Goal: Obtain resource: Download file/media

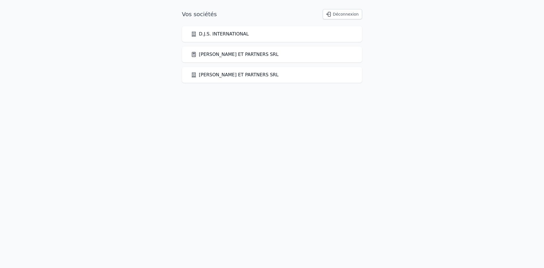
click at [208, 52] on link "[PERSON_NAME] ET PARTNERS SRL" at bounding box center [235, 54] width 88 height 7
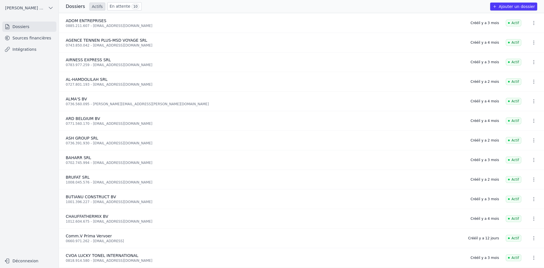
click at [36, 34] on link "Sources financières" at bounding box center [29, 38] width 54 height 10
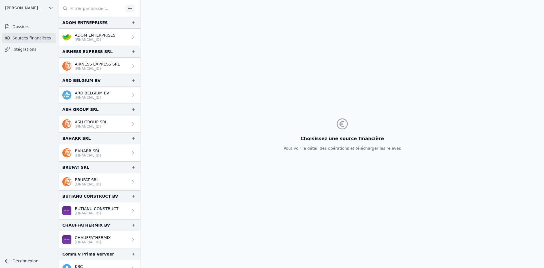
click at [35, 40] on link "Sources financières" at bounding box center [29, 38] width 54 height 10
click at [89, 33] on p "ADOM ENTERPRISES" at bounding box center [95, 35] width 41 height 6
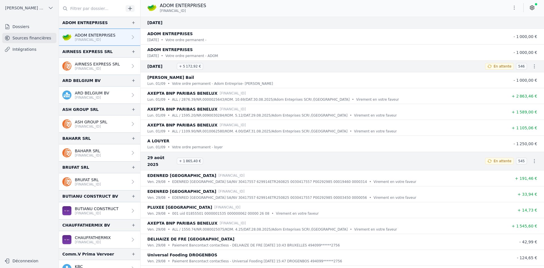
click at [515, 10] on button "button" at bounding box center [514, 7] width 11 height 9
click at [506, 27] on button "Exporter" at bounding box center [501, 30] width 41 height 10
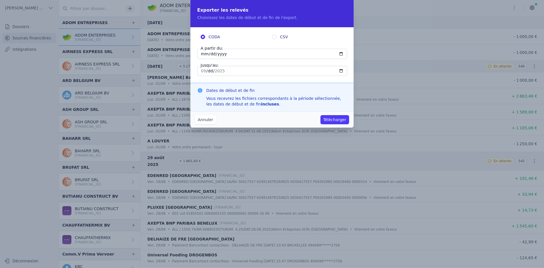
click at [204, 53] on input "[DATE]" at bounding box center [272, 54] width 150 height 10
type input "[DATE]"
click at [333, 122] on button "Télécharger" at bounding box center [335, 119] width 29 height 9
click at [204, 54] on input "[DATE]" at bounding box center [272, 54] width 150 height 10
click at [212, 53] on input "[DATE]" at bounding box center [272, 54] width 150 height 10
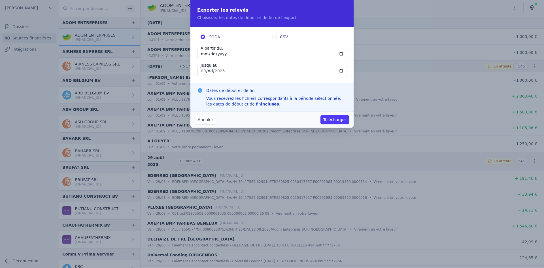
click at [211, 54] on input "[DATE]" at bounding box center [272, 54] width 150 height 10
click at [209, 54] on input "[DATE]" at bounding box center [272, 54] width 150 height 10
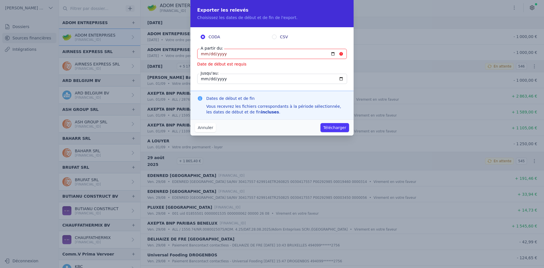
type input "[DATE]"
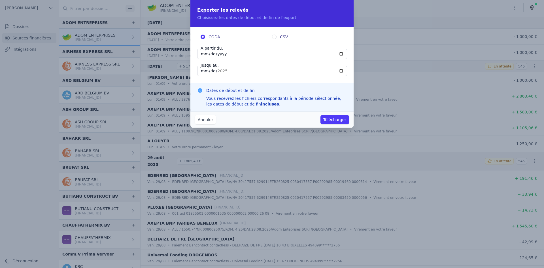
click at [331, 119] on button "Télécharger" at bounding box center [335, 119] width 29 height 9
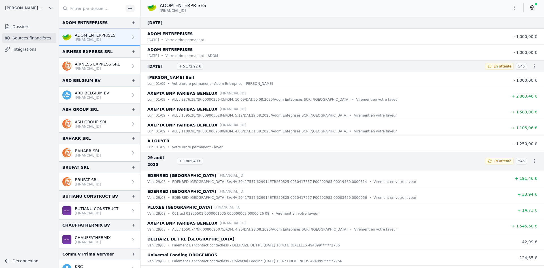
click at [97, 68] on p "[FINANCIAL_ID]" at bounding box center [97, 68] width 45 height 5
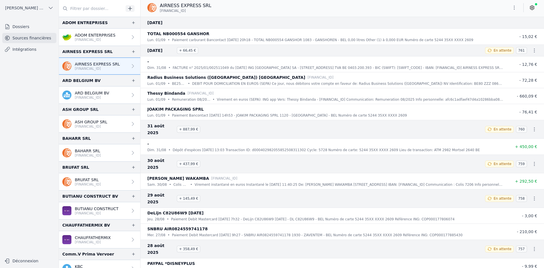
click at [513, 9] on icon "button" at bounding box center [515, 8] width 6 height 6
click at [507, 30] on button "Exporter" at bounding box center [501, 30] width 41 height 10
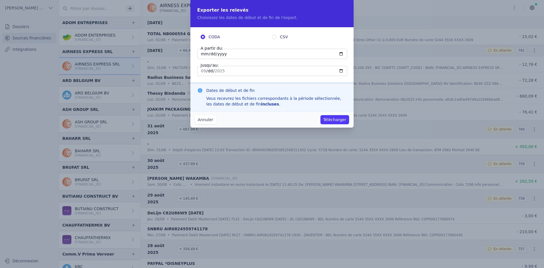
click at [199, 56] on input "[DATE]" at bounding box center [272, 54] width 150 height 10
type input "[DATE]"
click at [334, 118] on button "Télécharger" at bounding box center [335, 119] width 29 height 9
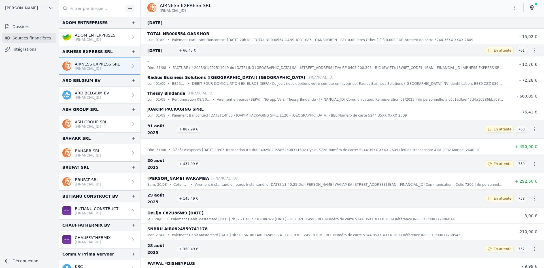
click at [93, 95] on p "ARD BELGIUM BV" at bounding box center [92, 93] width 34 height 6
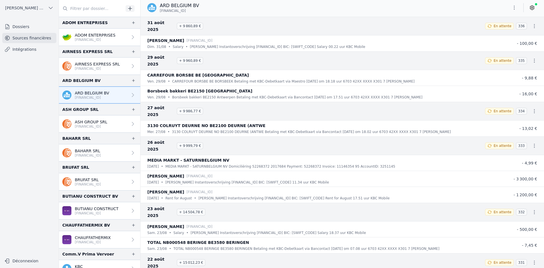
click at [91, 64] on p "AIRNESS EXPRESS SRL" at bounding box center [97, 64] width 45 height 6
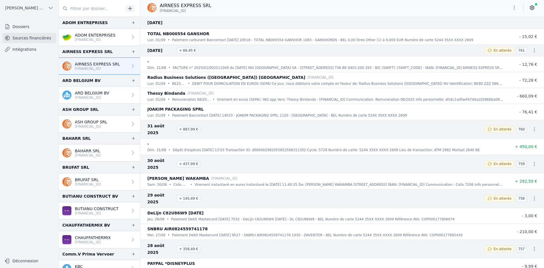
click at [78, 95] on p "ARD BELGIUM BV" at bounding box center [92, 93] width 34 height 6
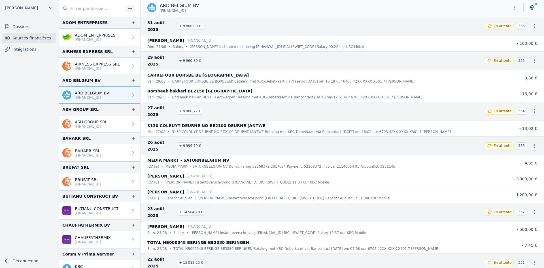
click at [511, 8] on button "button" at bounding box center [514, 7] width 11 height 9
click at [497, 29] on button "Exporter" at bounding box center [501, 30] width 41 height 10
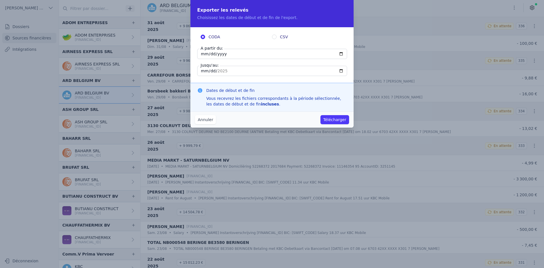
click at [201, 55] on input "[DATE]" at bounding box center [272, 54] width 150 height 10
type input "[DATE]"
click at [332, 122] on button "Télécharger" at bounding box center [335, 119] width 29 height 9
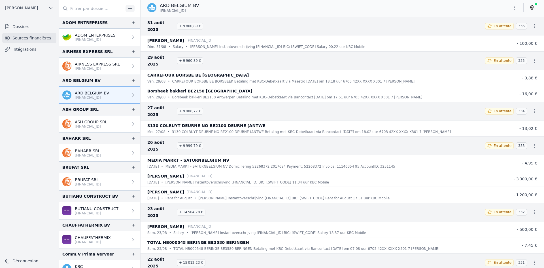
click at [90, 122] on p "ASH GROUP SRL" at bounding box center [91, 122] width 33 height 6
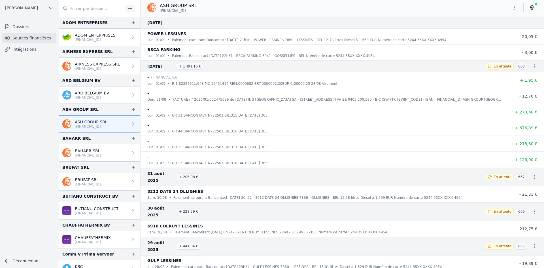
click at [517, 8] on icon "button" at bounding box center [515, 8] width 6 height 6
click at [493, 33] on button "Exporter" at bounding box center [501, 30] width 41 height 10
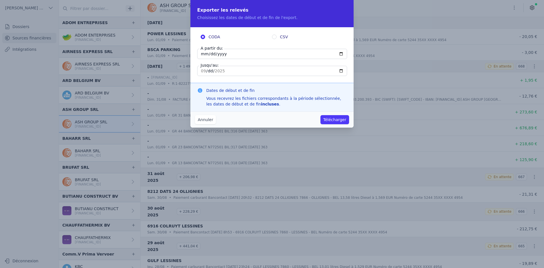
click at [204, 53] on input "[DATE]" at bounding box center [272, 54] width 150 height 10
type input "[DATE]"
click at [333, 119] on button "Télécharger" at bounding box center [335, 119] width 29 height 9
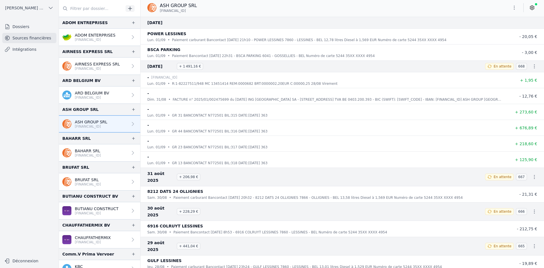
click at [81, 152] on p "BAHARR SRL" at bounding box center [88, 151] width 26 height 6
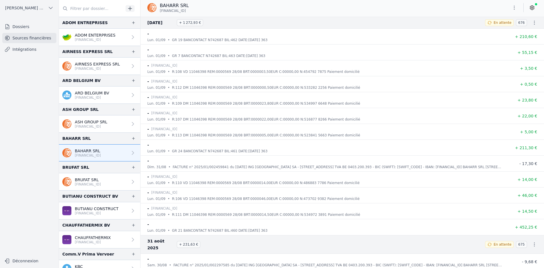
click at [513, 8] on icon "button" at bounding box center [515, 8] width 6 height 6
click at [498, 31] on button "Exporter" at bounding box center [501, 30] width 41 height 10
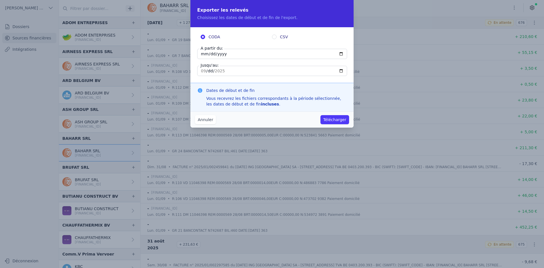
click at [203, 52] on input "[DATE]" at bounding box center [272, 54] width 150 height 10
type input "[DATE]"
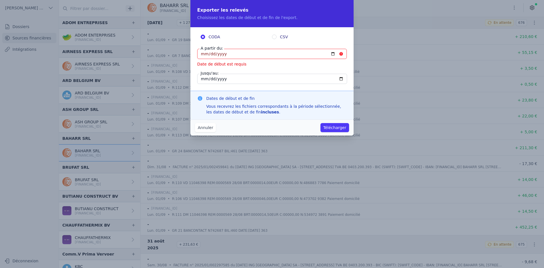
type input "[DATE]"
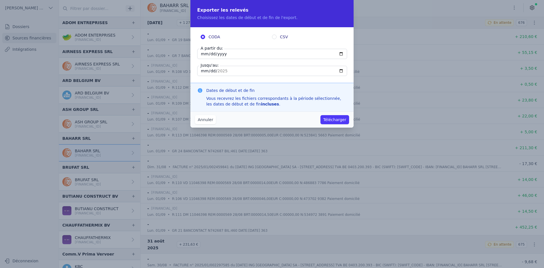
click at [331, 121] on button "Télécharger" at bounding box center [335, 119] width 29 height 9
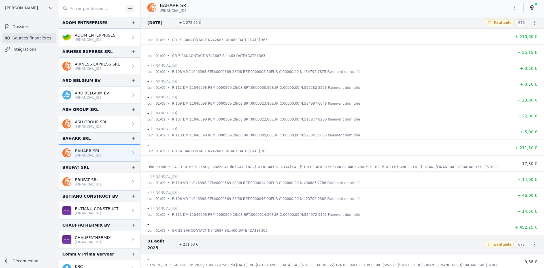
click at [100, 180] on p "BRUFAT SRL" at bounding box center [88, 180] width 26 height 6
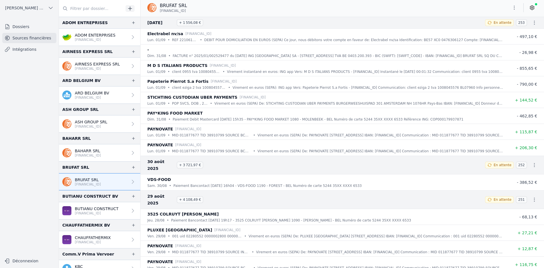
click at [514, 8] on icon "button" at bounding box center [515, 8] width 6 height 6
click at [505, 30] on button "Exporter" at bounding box center [501, 30] width 41 height 10
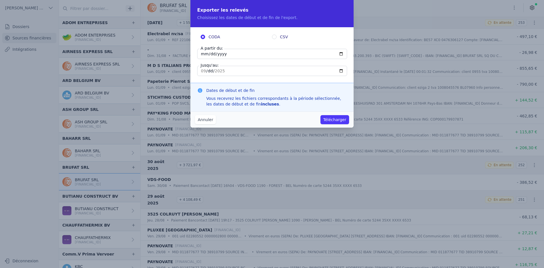
click at [204, 54] on input "[DATE]" at bounding box center [272, 54] width 150 height 10
type input "[DATE]"
click at [203, 54] on input "[DATE]" at bounding box center [272, 54] width 150 height 10
type input "[DATE]"
click at [332, 118] on button "Télécharger" at bounding box center [335, 119] width 29 height 9
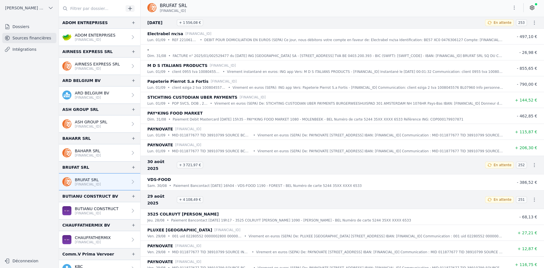
click at [101, 209] on p "BUTIANU CONSTRUCT" at bounding box center [97, 209] width 44 height 6
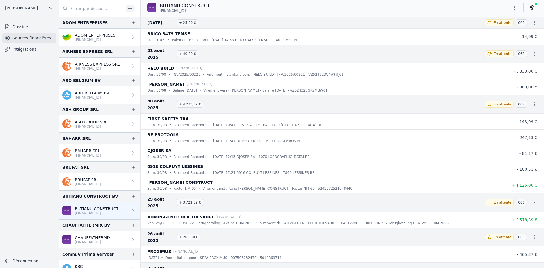
click at [513, 12] on button "button" at bounding box center [514, 7] width 11 height 9
click at [500, 31] on button "Exporter" at bounding box center [501, 30] width 41 height 10
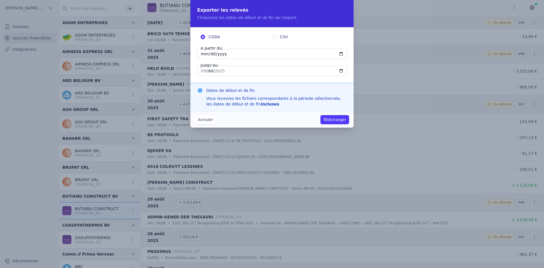
click at [204, 50] on label "A partir du:" at bounding box center [212, 48] width 25 height 6
click at [204, 50] on input "[DATE]" at bounding box center [272, 54] width 150 height 10
type input "[DATE]"
click at [339, 118] on button "Télécharger" at bounding box center [335, 119] width 29 height 9
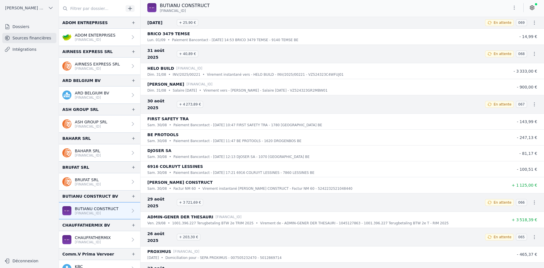
drag, startPoint x: 99, startPoint y: 241, endPoint x: 100, endPoint y: 235, distance: 6.3
click at [99, 241] on p "[FINANCIAL_ID]" at bounding box center [93, 242] width 36 height 5
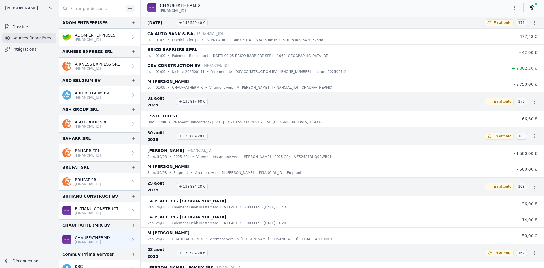
click at [509, 6] on button "button" at bounding box center [514, 7] width 11 height 9
click at [496, 30] on button "Exporter" at bounding box center [501, 30] width 41 height 10
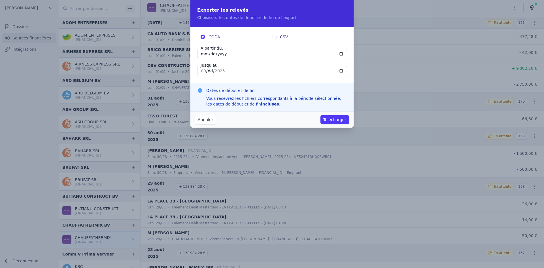
click at [204, 54] on input "[DATE]" at bounding box center [272, 54] width 150 height 10
type input "[DATE]"
click at [330, 122] on button "Télécharger" at bounding box center [335, 119] width 29 height 9
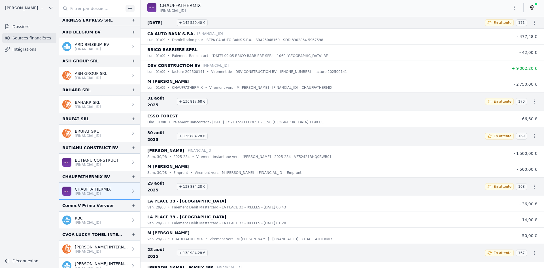
scroll to position [57, 0]
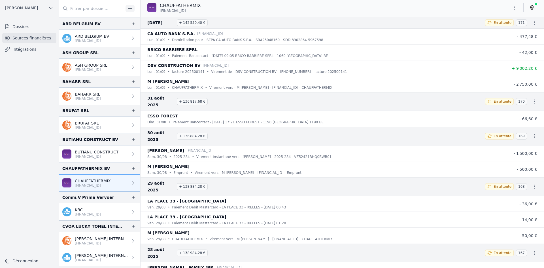
click at [89, 239] on p "[PERSON_NAME] INTERNATIONAL SCRIS" at bounding box center [101, 239] width 53 height 6
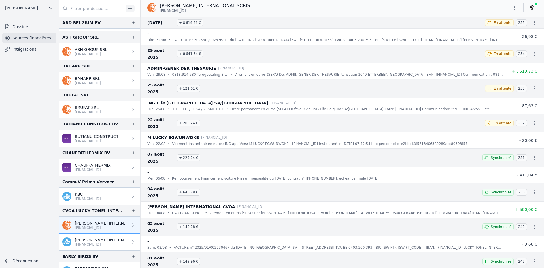
scroll to position [85, 0]
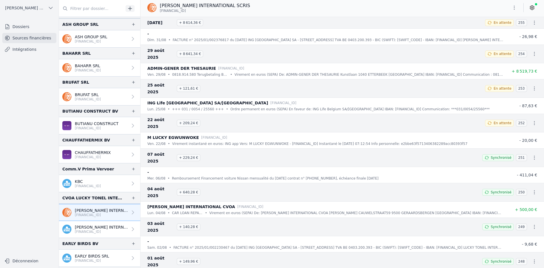
click at [515, 5] on button "button" at bounding box center [514, 7] width 11 height 9
click at [497, 29] on button "Exporter" at bounding box center [501, 30] width 41 height 10
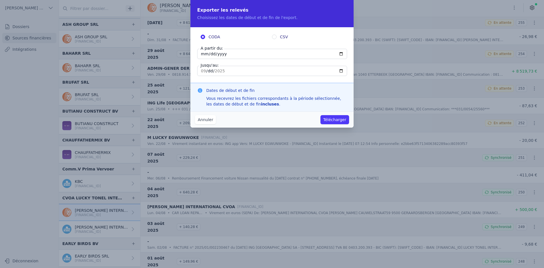
click at [204, 53] on input "[DATE]" at bounding box center [272, 54] width 150 height 10
type input "[DATE]"
click at [336, 119] on button "Télécharger" at bounding box center [335, 119] width 29 height 9
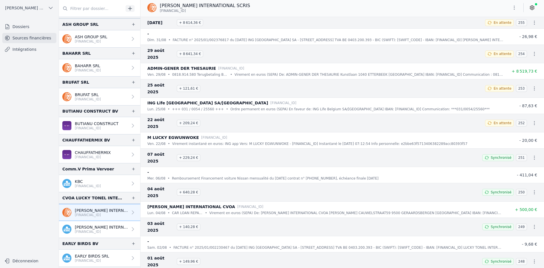
click at [98, 226] on p "[PERSON_NAME] INTERNATIONAL CVOA" at bounding box center [101, 227] width 53 height 6
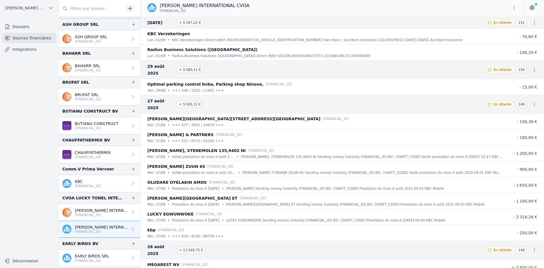
click at [517, 7] on button "button" at bounding box center [514, 7] width 11 height 9
click at [487, 33] on button "Exporter" at bounding box center [501, 30] width 41 height 10
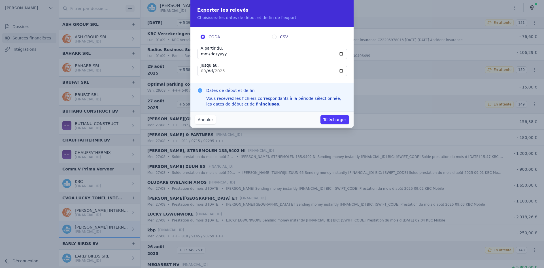
drag, startPoint x: 204, startPoint y: 54, endPoint x: 198, endPoint y: 51, distance: 7.1
click at [203, 55] on input "[DATE]" at bounding box center [272, 54] width 150 height 10
type input "[DATE]"
click at [329, 117] on button "Télécharger" at bounding box center [335, 119] width 29 height 9
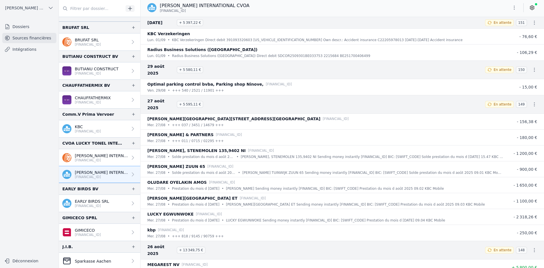
scroll to position [142, 0]
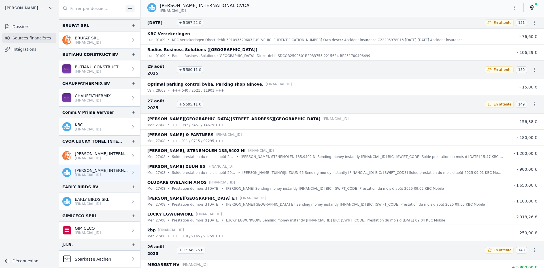
click at [90, 202] on p "[FINANCIAL_ID]" at bounding box center [92, 204] width 34 height 5
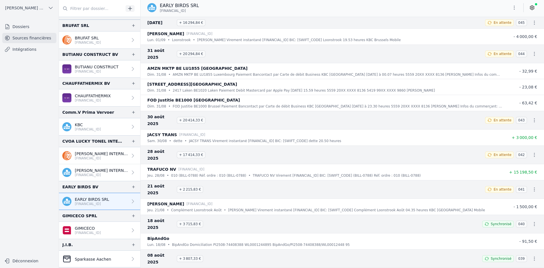
click at [515, 7] on icon "button" at bounding box center [515, 8] width 6 height 6
click at [506, 32] on button "Exporter" at bounding box center [501, 30] width 41 height 10
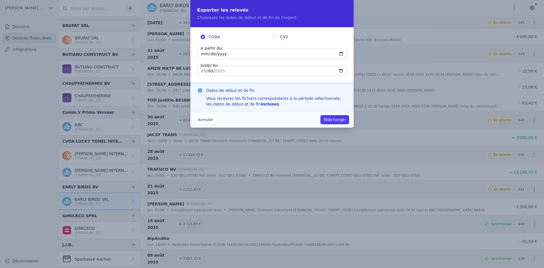
click at [209, 53] on input "[DATE]" at bounding box center [272, 54] width 150 height 10
click at [203, 54] on input "[DATE]" at bounding box center [272, 54] width 150 height 10
type input "[DATE]"
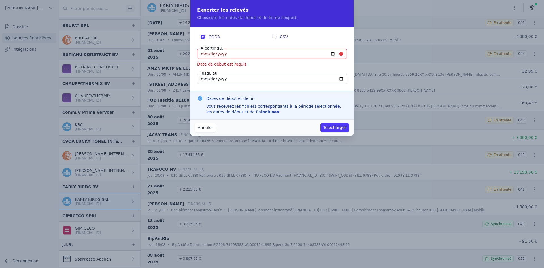
type input "[DATE]"
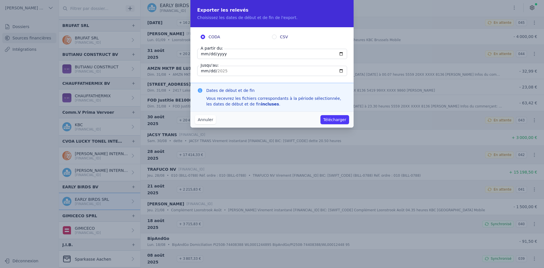
click at [342, 121] on button "Télécharger" at bounding box center [335, 119] width 29 height 9
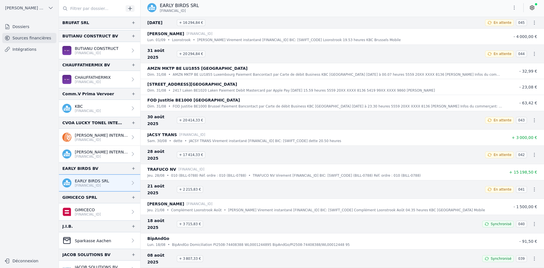
scroll to position [170, 0]
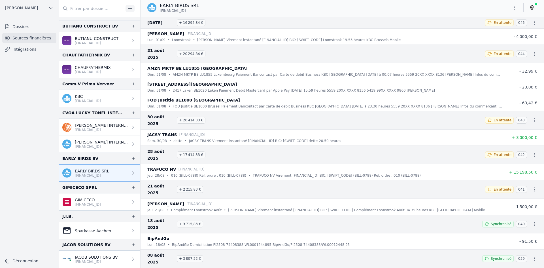
click at [101, 199] on p "GIMICECO" at bounding box center [88, 200] width 26 height 6
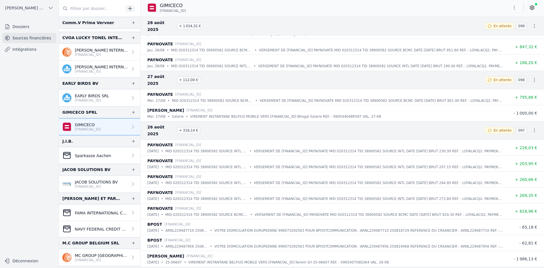
scroll to position [255, 0]
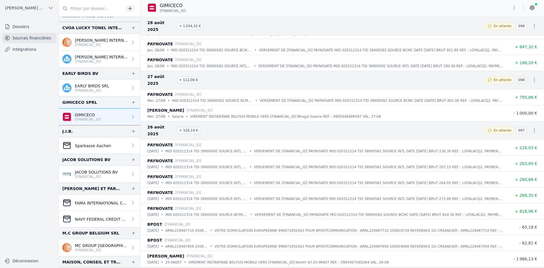
click at [87, 148] on div "Sparkasse Aachen" at bounding box center [86, 145] width 49 height 9
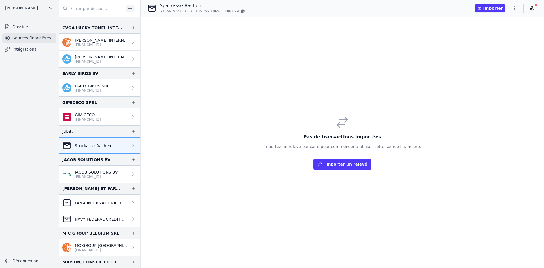
click at [84, 171] on p "JACOB SOLUTIONS BV" at bounding box center [96, 172] width 43 height 6
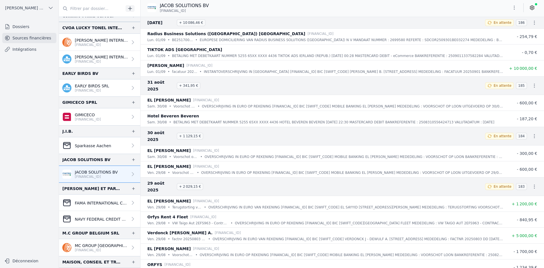
click at [516, 10] on icon "button" at bounding box center [515, 8] width 6 height 6
click at [494, 31] on button "Exporter" at bounding box center [501, 30] width 41 height 10
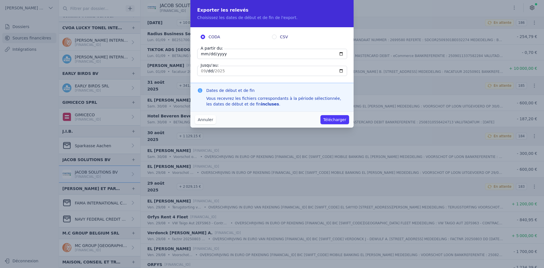
click at [205, 56] on input "[DATE]" at bounding box center [272, 54] width 150 height 10
type input "[DATE]"
click at [333, 120] on button "Télécharger" at bounding box center [335, 119] width 29 height 9
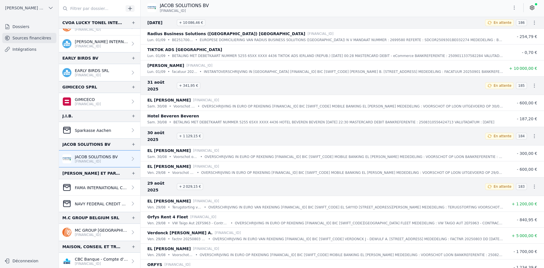
scroll to position [283, 0]
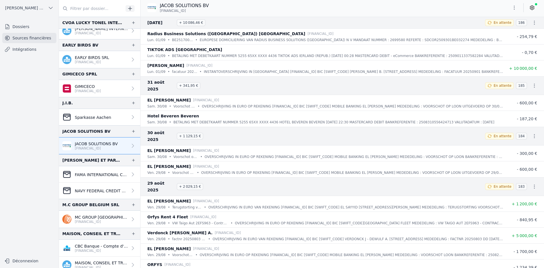
click at [94, 222] on p "[FINANCIAL_ID]" at bounding box center [101, 221] width 53 height 5
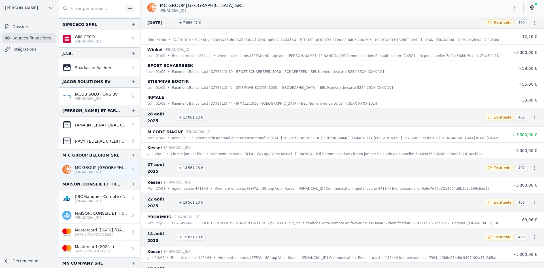
scroll to position [369, 0]
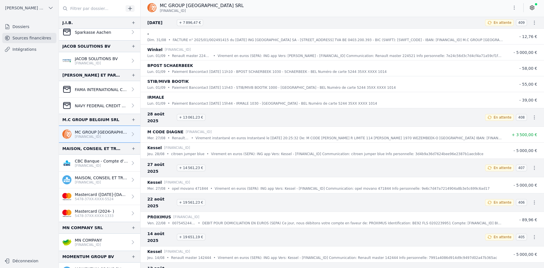
click at [85, 175] on p "MAISON, CONSEIL ET TRAVAUX SRL" at bounding box center [101, 178] width 53 height 6
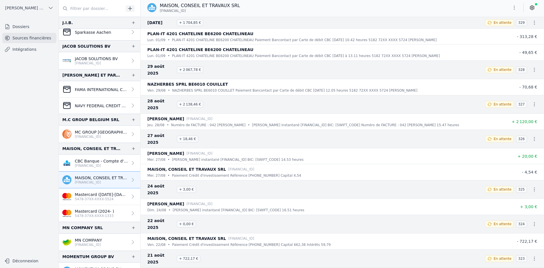
click at [511, 5] on button "button" at bounding box center [514, 7] width 11 height 9
click at [496, 34] on button "Exporter" at bounding box center [501, 30] width 41 height 10
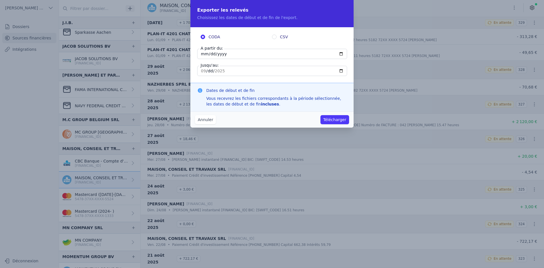
click at [204, 56] on input "[DATE]" at bounding box center [272, 54] width 150 height 10
type input "[DATE]"
click at [333, 118] on button "Télécharger" at bounding box center [335, 119] width 29 height 9
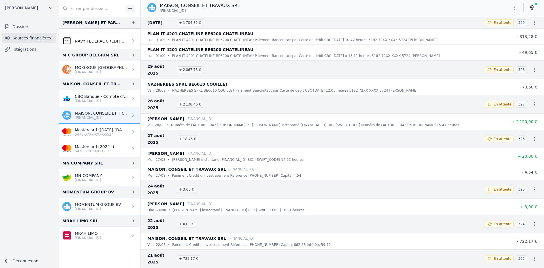
scroll to position [454, 0]
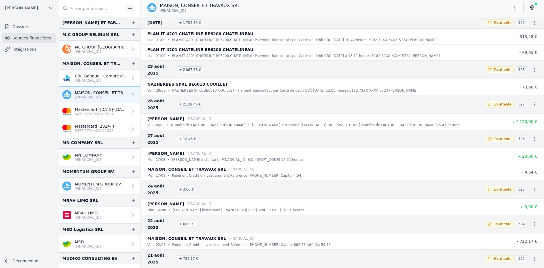
click at [79, 154] on p "MN COMPANY" at bounding box center [88, 155] width 27 height 6
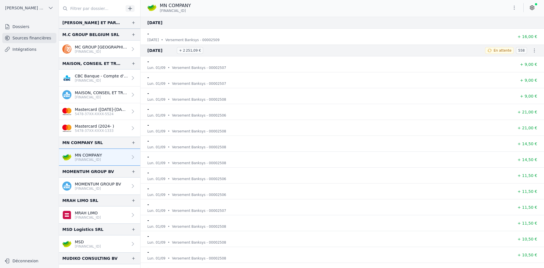
click at [511, 5] on button "button" at bounding box center [514, 7] width 11 height 9
click at [494, 30] on button "Exporter" at bounding box center [501, 30] width 41 height 10
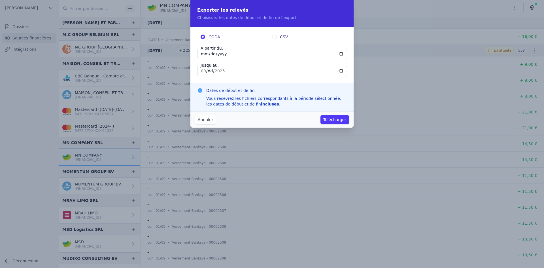
click at [204, 56] on input "[DATE]" at bounding box center [272, 54] width 150 height 10
type input "[DATE]"
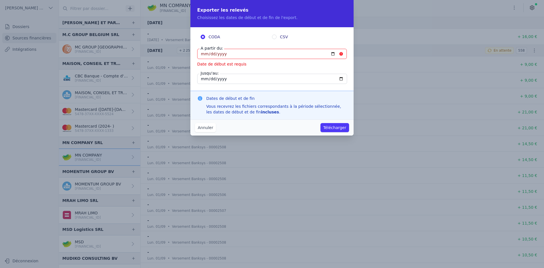
type input "[DATE]"
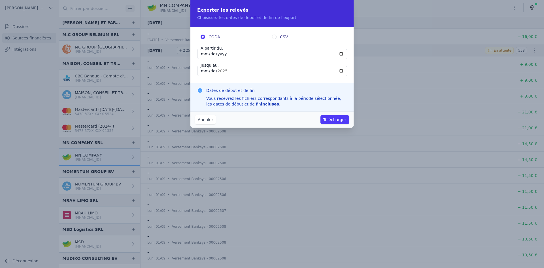
click at [336, 121] on button "Télécharger" at bounding box center [335, 119] width 29 height 9
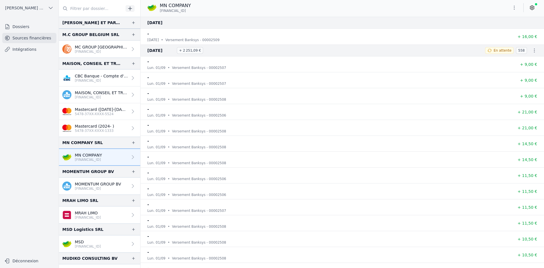
click at [82, 187] on p "[FINANCIAL_ID]" at bounding box center [98, 188] width 46 height 5
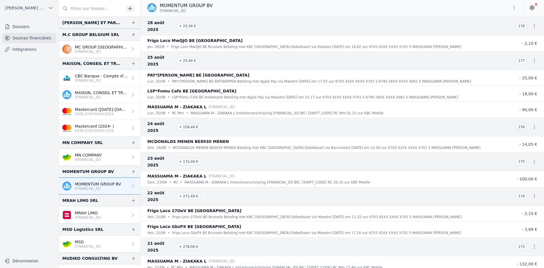
click at [90, 217] on p "[FINANCIAL_ID]" at bounding box center [88, 217] width 26 height 5
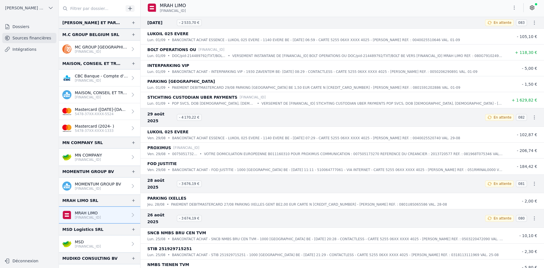
click at [513, 12] on button "button" at bounding box center [514, 7] width 11 height 9
click at [488, 31] on icon "button" at bounding box center [485, 30] width 3 height 1
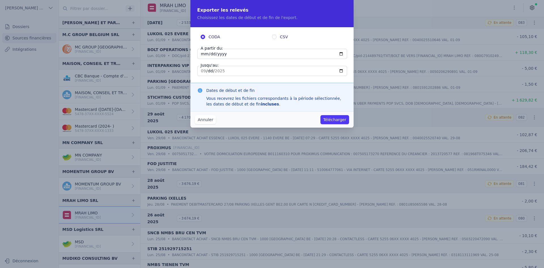
click at [198, 54] on input "[DATE]" at bounding box center [272, 54] width 150 height 10
type input "[DATE]"
click at [337, 115] on button "Télécharger" at bounding box center [335, 119] width 29 height 9
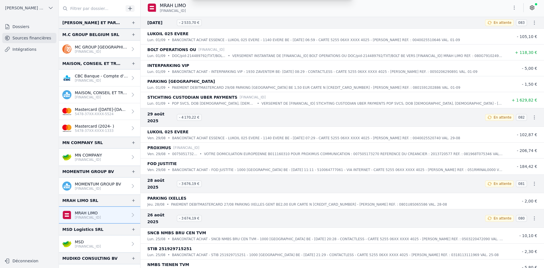
click at [337, 120] on div "Exporter les relevés Choisissez les dates de début et de fin de l'export. CODA …" at bounding box center [272, 134] width 544 height 268
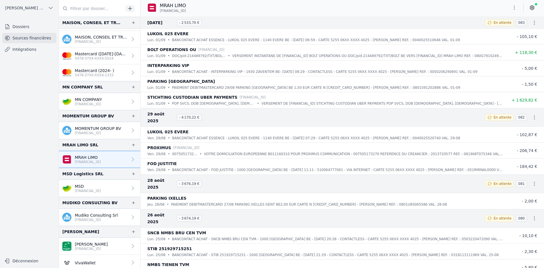
scroll to position [510, 0]
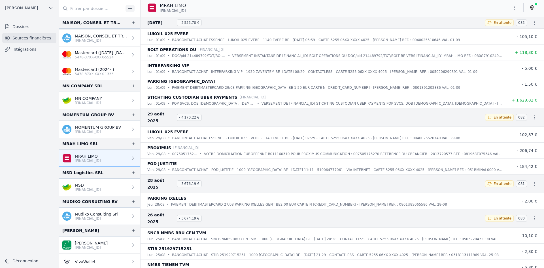
click at [84, 180] on link "MSD [FINANCIAL_ID]" at bounding box center [99, 187] width 81 height 17
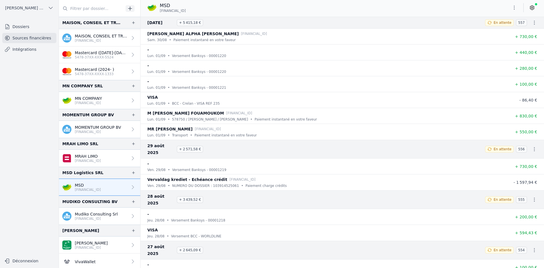
click at [514, 7] on icon "button" at bounding box center [515, 8] width 6 height 6
click at [484, 31] on button "Exporter" at bounding box center [501, 30] width 41 height 10
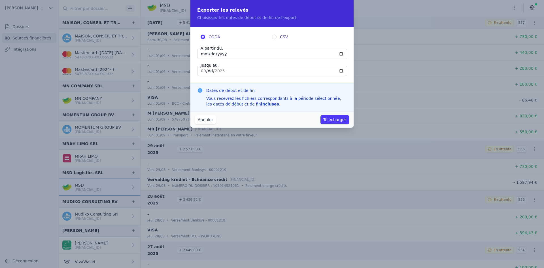
click at [203, 53] on input "[DATE]" at bounding box center [272, 54] width 150 height 10
type input "[DATE]"
click at [339, 116] on button "Télécharger" at bounding box center [335, 119] width 29 height 9
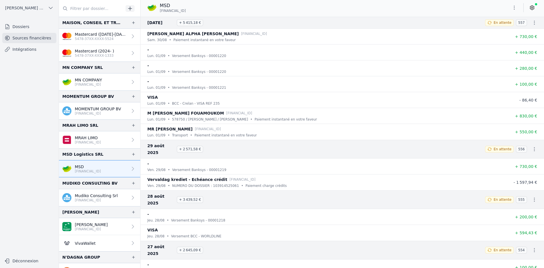
scroll to position [539, 0]
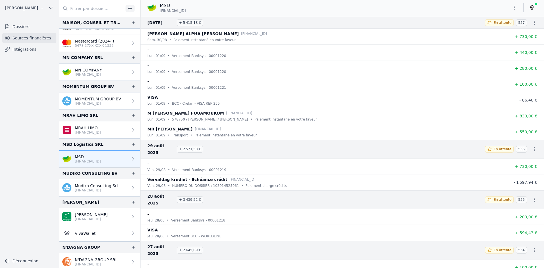
drag, startPoint x: 92, startPoint y: 191, endPoint x: 92, endPoint y: 187, distance: 4.0
click at [92, 190] on p "[FINANCIAL_ID]" at bounding box center [96, 190] width 43 height 5
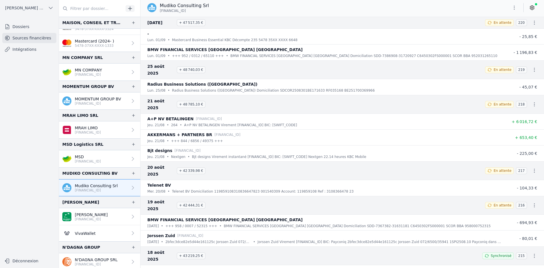
click at [516, 7] on icon "button" at bounding box center [515, 8] width 6 height 6
click at [505, 31] on button "Exporter" at bounding box center [501, 30] width 41 height 10
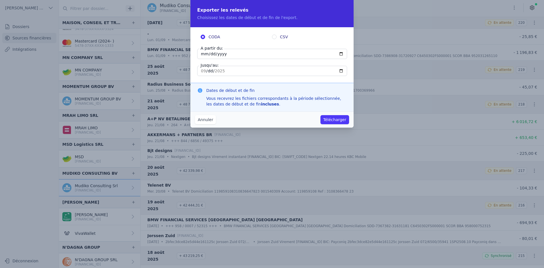
click at [206, 54] on input "[DATE]" at bounding box center [272, 54] width 150 height 10
type input "[DATE]"
click at [325, 116] on button "Télécharger" at bounding box center [335, 119] width 29 height 9
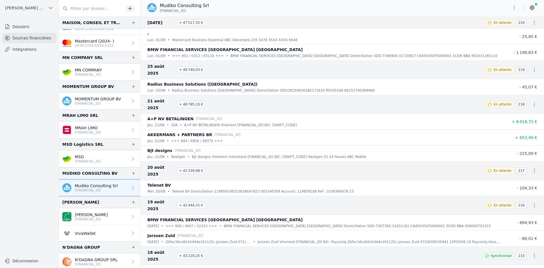
click at [515, 9] on icon "button" at bounding box center [514, 8] width 1 height 4
click at [495, 32] on button "Exporter" at bounding box center [501, 30] width 41 height 10
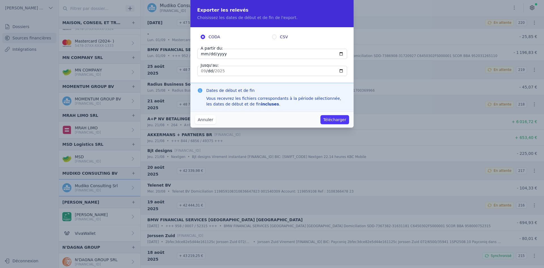
click at [201, 54] on input "[DATE]" at bounding box center [272, 54] width 150 height 10
type input "[DATE]"
click at [338, 122] on button "Télécharger" at bounding box center [335, 119] width 29 height 9
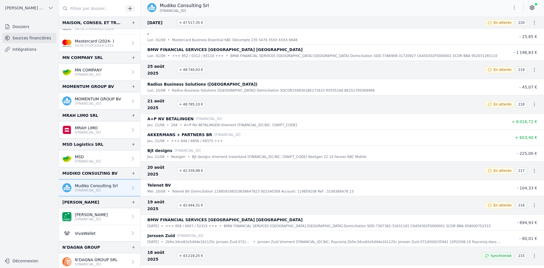
click at [106, 213] on p "[PERSON_NAME]" at bounding box center [91, 215] width 33 height 6
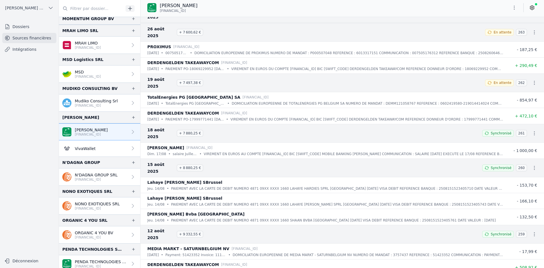
scroll to position [624, 0]
click at [102, 180] on p "[FINANCIAL_ID]" at bounding box center [96, 179] width 43 height 5
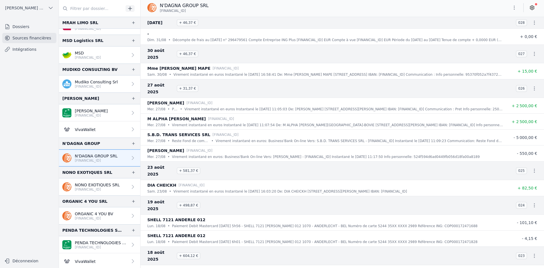
scroll to position [652, 0]
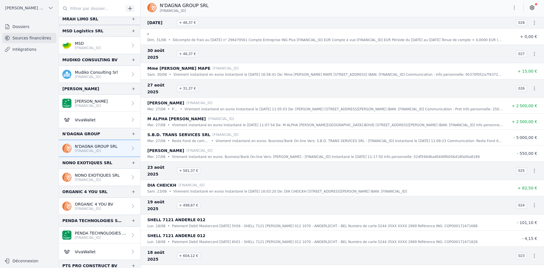
click at [96, 174] on p "NONO EXOTIQUES SRL" at bounding box center [97, 175] width 45 height 6
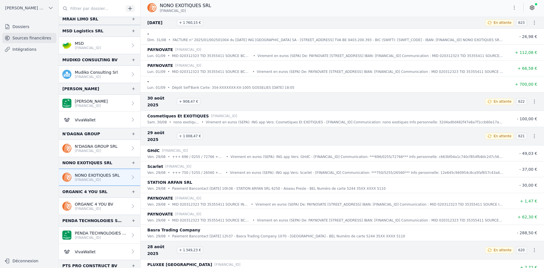
click at [515, 10] on icon "button" at bounding box center [515, 8] width 6 height 6
click at [500, 31] on button "Exporter" at bounding box center [501, 30] width 41 height 10
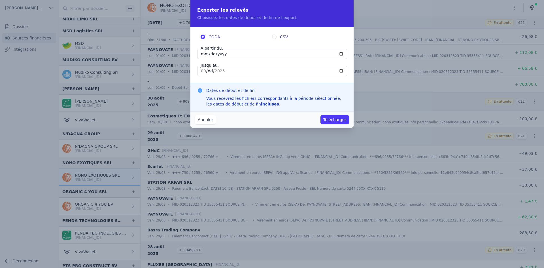
click at [202, 51] on input "[DATE]" at bounding box center [272, 54] width 150 height 10
type input "[DATE]"
click at [328, 118] on button "Télécharger" at bounding box center [335, 119] width 29 height 9
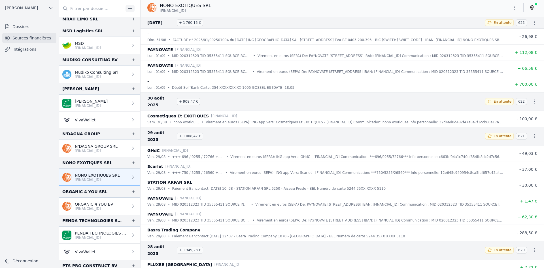
click at [86, 204] on p "ORGANIC 4 YOU BV" at bounding box center [94, 204] width 39 height 6
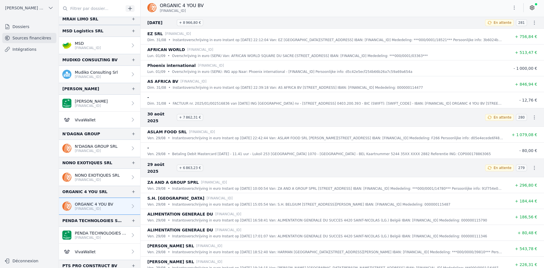
click at [514, 7] on icon "button" at bounding box center [515, 8] width 6 height 6
click at [482, 31] on button "Exporter" at bounding box center [501, 30] width 41 height 10
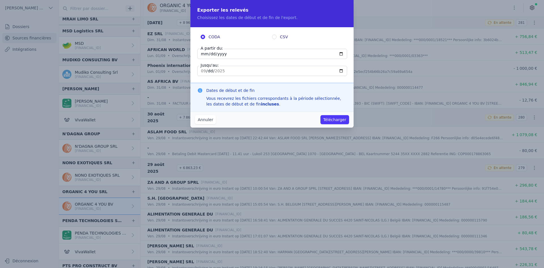
click at [202, 53] on input "[DATE]" at bounding box center [272, 54] width 150 height 10
type input "[DATE]"
click at [333, 120] on button "Télécharger" at bounding box center [335, 119] width 29 height 9
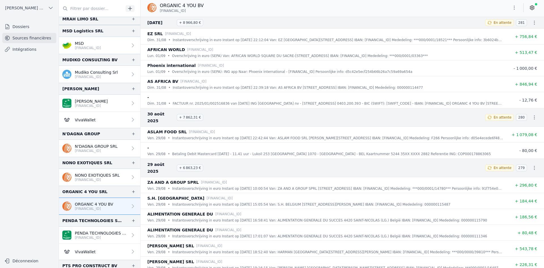
click at [75, 236] on p "[FINANCIAL_ID]" at bounding box center [101, 237] width 53 height 5
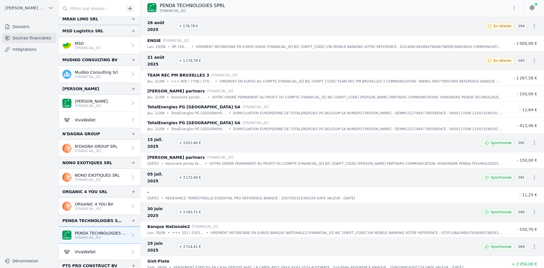
scroll to position [709, 0]
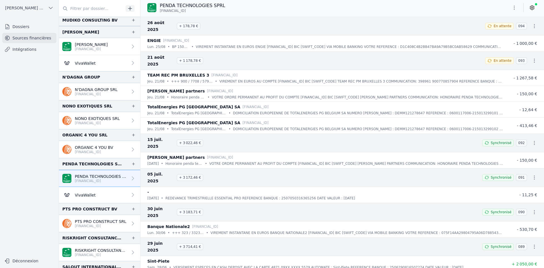
drag, startPoint x: 93, startPoint y: 221, endPoint x: 91, endPoint y: 218, distance: 3.0
click at [93, 220] on p "PTS PRO CONSTRUCT SRL" at bounding box center [101, 222] width 52 height 6
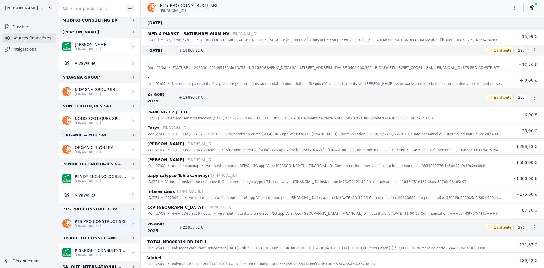
click at [515, 5] on icon "button" at bounding box center [515, 8] width 6 height 6
click at [494, 33] on button "Exporter" at bounding box center [501, 30] width 41 height 10
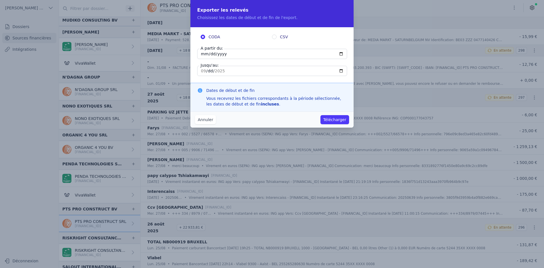
click at [203, 52] on input "[DATE]" at bounding box center [272, 54] width 150 height 10
type input "[DATE]"
click at [333, 120] on button "Télécharger" at bounding box center [335, 119] width 29 height 9
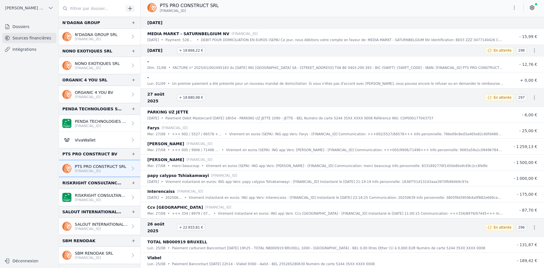
scroll to position [765, 0]
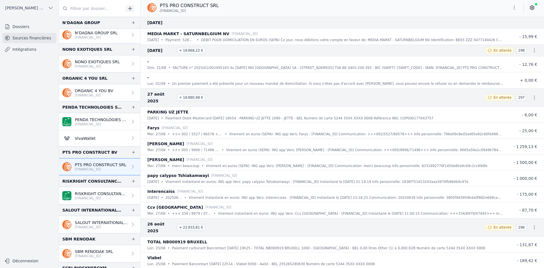
click at [97, 195] on p "RISKRIGHT CONSULTANCY BV" at bounding box center [101, 194] width 53 height 6
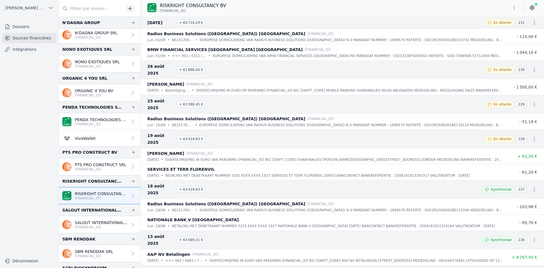
click at [512, 8] on icon "button" at bounding box center [515, 8] width 6 height 6
click at [507, 29] on button "Exporter" at bounding box center [501, 30] width 41 height 10
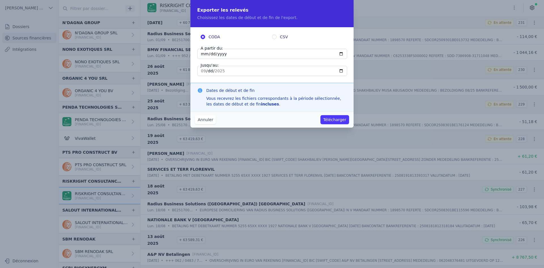
click at [199, 54] on input "[DATE]" at bounding box center [272, 54] width 150 height 10
type input "[DATE]"
click at [343, 122] on button "Télécharger" at bounding box center [335, 119] width 29 height 9
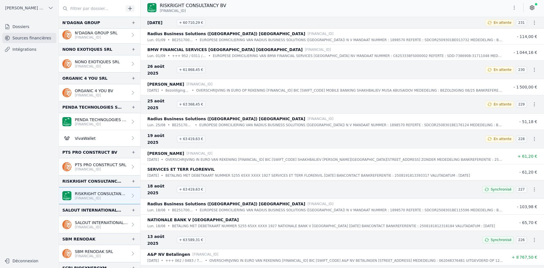
click at [90, 222] on p "SALOUT INTERNATIONAL SRL" at bounding box center [101, 223] width 53 height 6
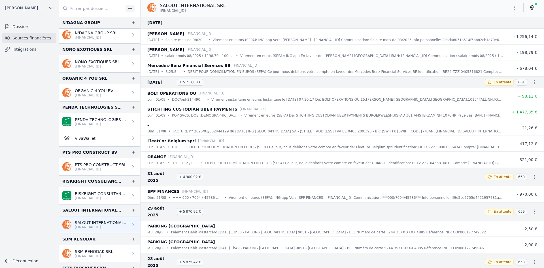
click at [511, 8] on button "button" at bounding box center [514, 7] width 11 height 9
click at [500, 31] on button "Exporter" at bounding box center [501, 30] width 41 height 10
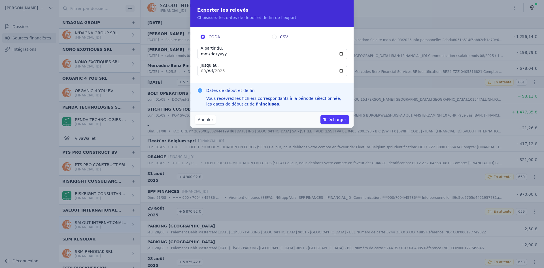
click at [204, 55] on input "[DATE]" at bounding box center [272, 54] width 150 height 10
type input "[DATE]"
click at [337, 117] on button "Télécharger" at bounding box center [335, 119] width 29 height 9
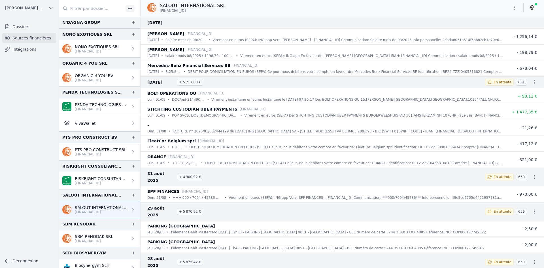
scroll to position [822, 0]
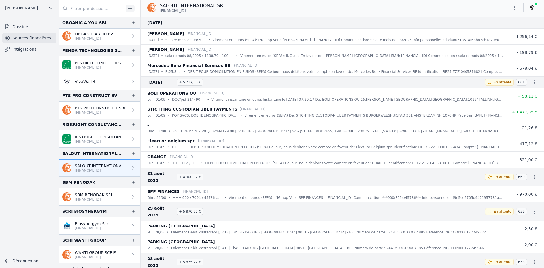
click at [98, 199] on p "[FINANCIAL_ID]" at bounding box center [94, 199] width 38 height 5
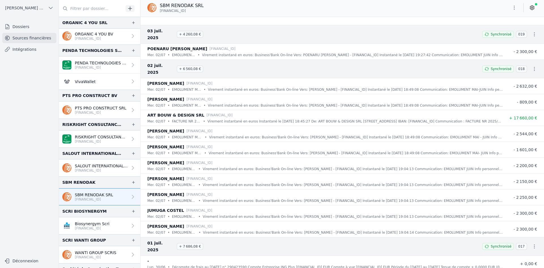
scroll to position [589, 0]
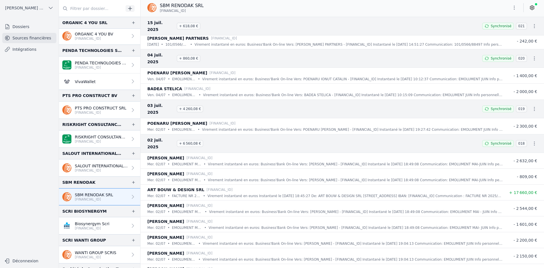
click at [513, 9] on icon "button" at bounding box center [515, 8] width 6 height 6
click at [501, 34] on button "Exporter" at bounding box center [501, 30] width 41 height 10
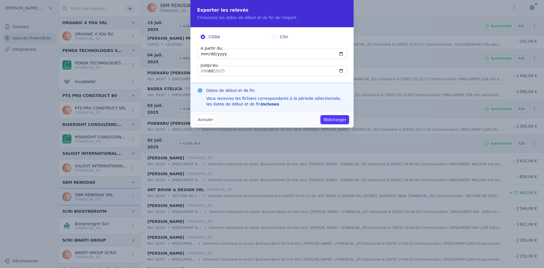
click at [202, 50] on label "A partir du:" at bounding box center [212, 48] width 25 height 6
click at [202, 50] on input "[DATE]" at bounding box center [272, 54] width 150 height 10
type input "[DATE]"
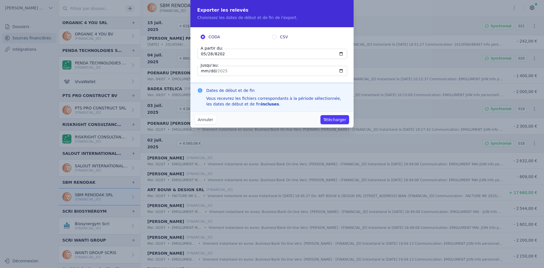
click at [208, 55] on input "[DATE]" at bounding box center [272, 54] width 150 height 10
click at [205, 54] on input "[DATE]" at bounding box center [272, 54] width 150 height 10
type input "[DATE]"
click at [339, 118] on button "Télécharger" at bounding box center [335, 119] width 29 height 9
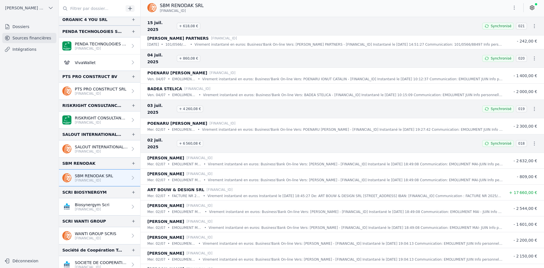
scroll to position [850, 0]
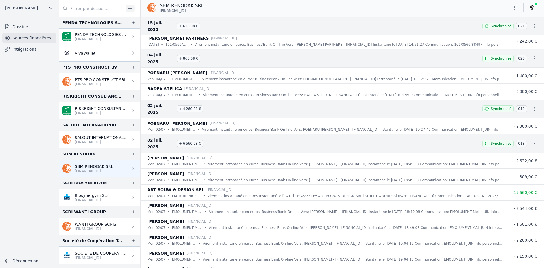
click at [84, 195] on p "Biosynergym Scri" at bounding box center [92, 195] width 35 height 6
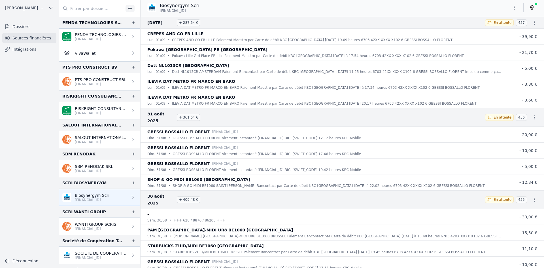
click at [515, 7] on icon "button" at bounding box center [515, 8] width 6 height 6
click at [500, 30] on button "Exporter" at bounding box center [501, 30] width 41 height 10
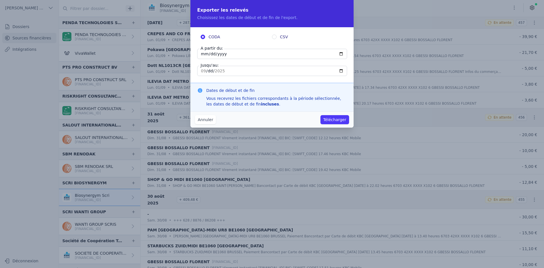
click at [204, 53] on input "[DATE]" at bounding box center [272, 54] width 150 height 10
type input "[DATE]"
click at [331, 119] on button "Télécharger" at bounding box center [335, 119] width 29 height 9
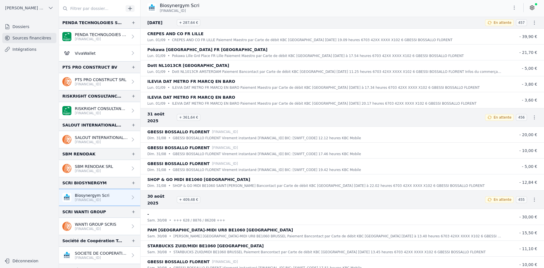
click at [86, 226] on p "WANTI GROUP SCRIS" at bounding box center [95, 224] width 41 height 6
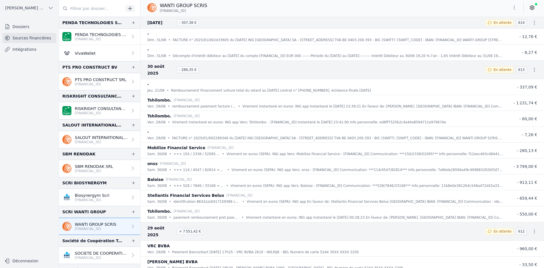
click at [514, 8] on icon "button" at bounding box center [514, 8] width 1 height 4
click at [503, 33] on button "Exporter" at bounding box center [501, 30] width 41 height 10
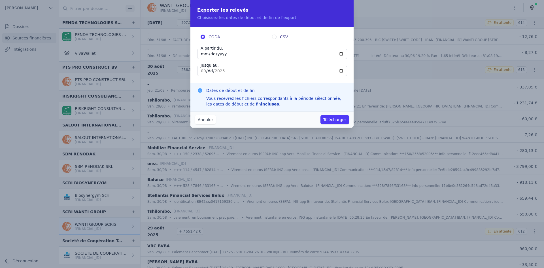
click at [205, 54] on input "[DATE]" at bounding box center [272, 54] width 150 height 10
type input "[DATE]"
click at [333, 120] on button "Télécharger" at bounding box center [335, 119] width 29 height 9
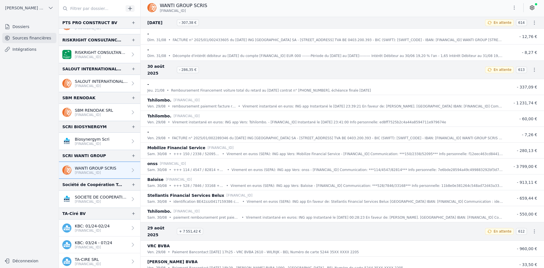
scroll to position [907, 0]
click at [95, 202] on p "[FINANCIAL_ID]" at bounding box center [101, 201] width 53 height 5
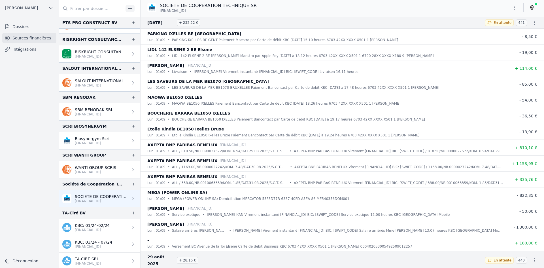
click at [513, 10] on button "button" at bounding box center [514, 7] width 11 height 9
click at [503, 29] on button "Exporter" at bounding box center [501, 30] width 41 height 10
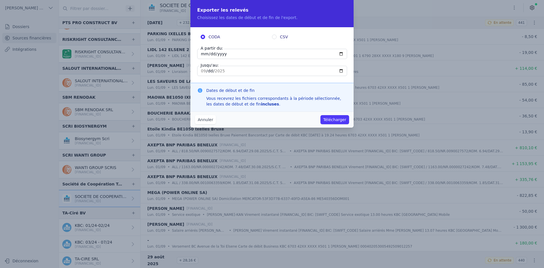
click at [204, 58] on input "[DATE]" at bounding box center [272, 54] width 150 height 10
type input "[DATE]"
click at [338, 117] on button "Télécharger" at bounding box center [335, 119] width 29 height 9
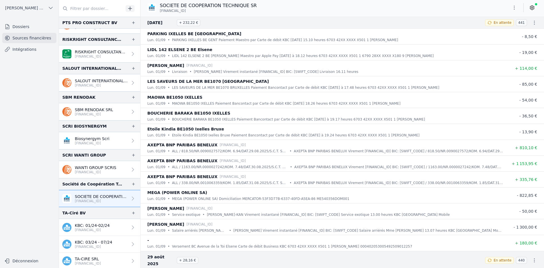
scroll to position [936, 0]
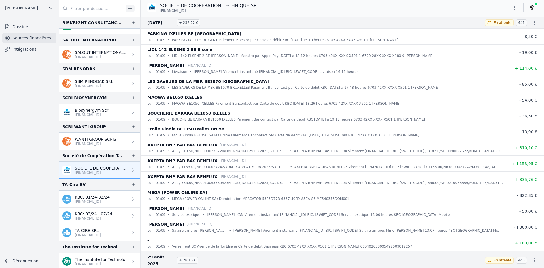
click at [86, 230] on p "TA-CIRE SRL" at bounding box center [88, 231] width 26 height 6
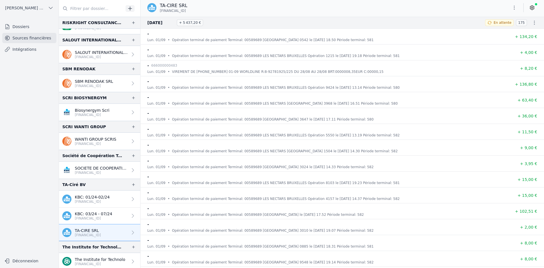
click at [519, 12] on button "button" at bounding box center [514, 7] width 11 height 9
click at [497, 30] on button "Exporter" at bounding box center [501, 30] width 41 height 10
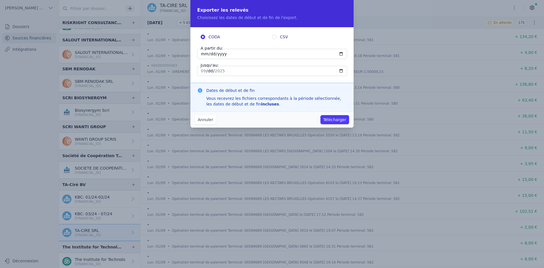
drag, startPoint x: 204, startPoint y: 56, endPoint x: 207, endPoint y: 52, distance: 4.7
click at [204, 56] on input "[DATE]" at bounding box center [272, 54] width 150 height 10
type input "[DATE]"
drag, startPoint x: 338, startPoint y: 124, endPoint x: 336, endPoint y: 120, distance: 4.3
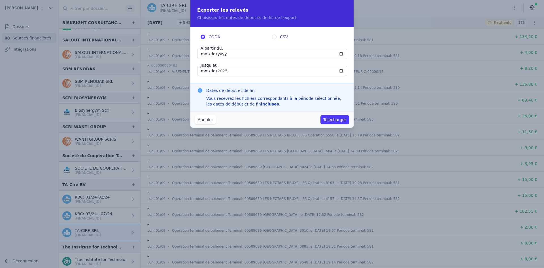
click at [338, 124] on div "Annuler Télécharger" at bounding box center [272, 119] width 163 height 16
click at [335, 120] on button "Télécharger" at bounding box center [335, 119] width 29 height 9
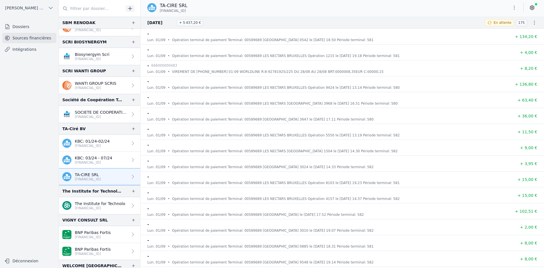
scroll to position [992, 0]
click at [70, 204] on img at bounding box center [66, 204] width 9 height 9
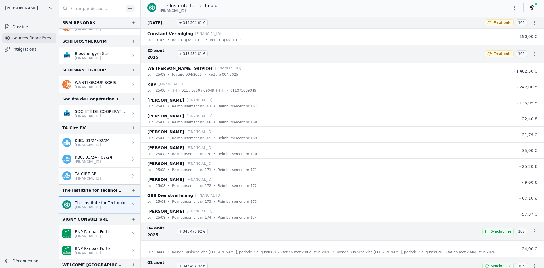
click at [517, 10] on button "button" at bounding box center [514, 7] width 11 height 9
click at [505, 30] on button "Exporter" at bounding box center [501, 30] width 41 height 10
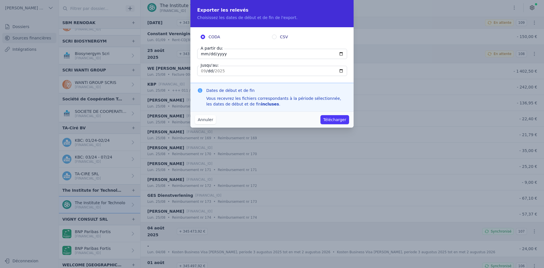
drag, startPoint x: 205, startPoint y: 53, endPoint x: 205, endPoint y: 36, distance: 17.0
click at [205, 52] on input "[DATE]" at bounding box center [272, 54] width 150 height 10
type input "[DATE]"
click at [340, 116] on button "Télécharger" at bounding box center [335, 119] width 29 height 9
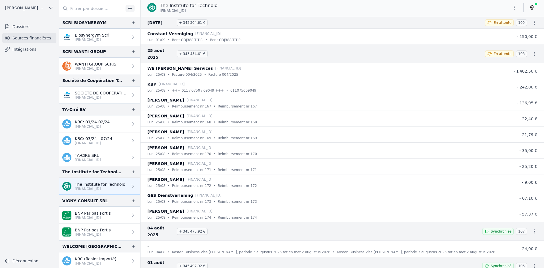
scroll to position [1021, 0]
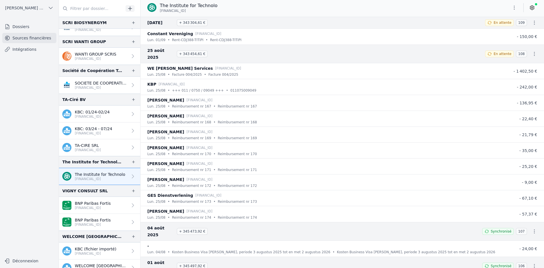
click at [86, 204] on p "BNP Paribas Fortis" at bounding box center [93, 203] width 36 height 6
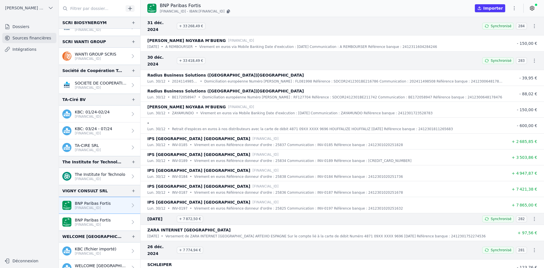
click at [110, 220] on link "BNP Paribas Fortis [FINANCIAL_ID]" at bounding box center [99, 222] width 81 height 17
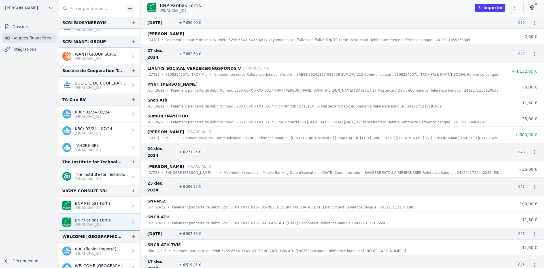
scroll to position [1049, 0]
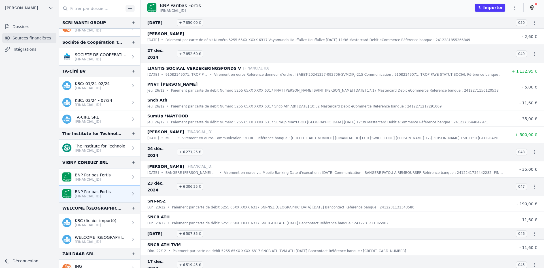
click at [87, 219] on p "KBC (fichier importé)" at bounding box center [96, 221] width 42 height 6
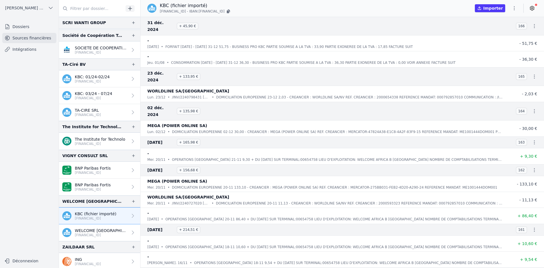
scroll to position [1058, 0]
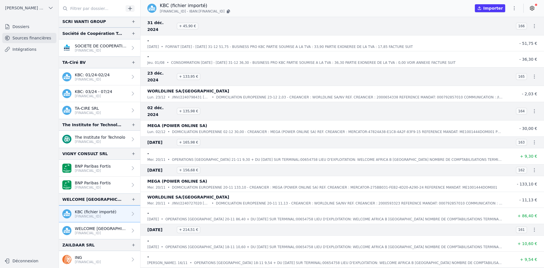
click at [90, 228] on p "WELCOME [GEOGRAPHIC_DATA] [GEOGRAPHIC_DATA] SRL" at bounding box center [101, 229] width 53 height 6
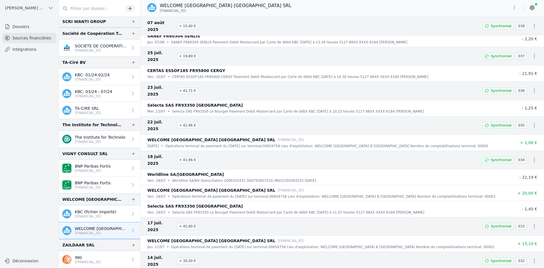
scroll to position [85, 0]
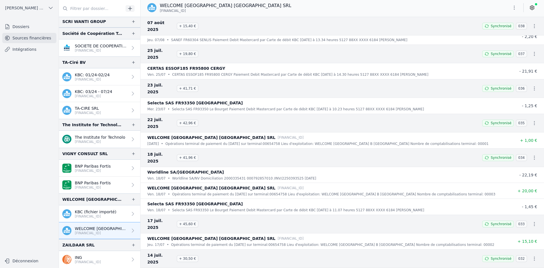
click at [88, 253] on link "ING [FINANCIAL_ID]" at bounding box center [99, 259] width 81 height 17
